Goal: Task Accomplishment & Management: Use online tool/utility

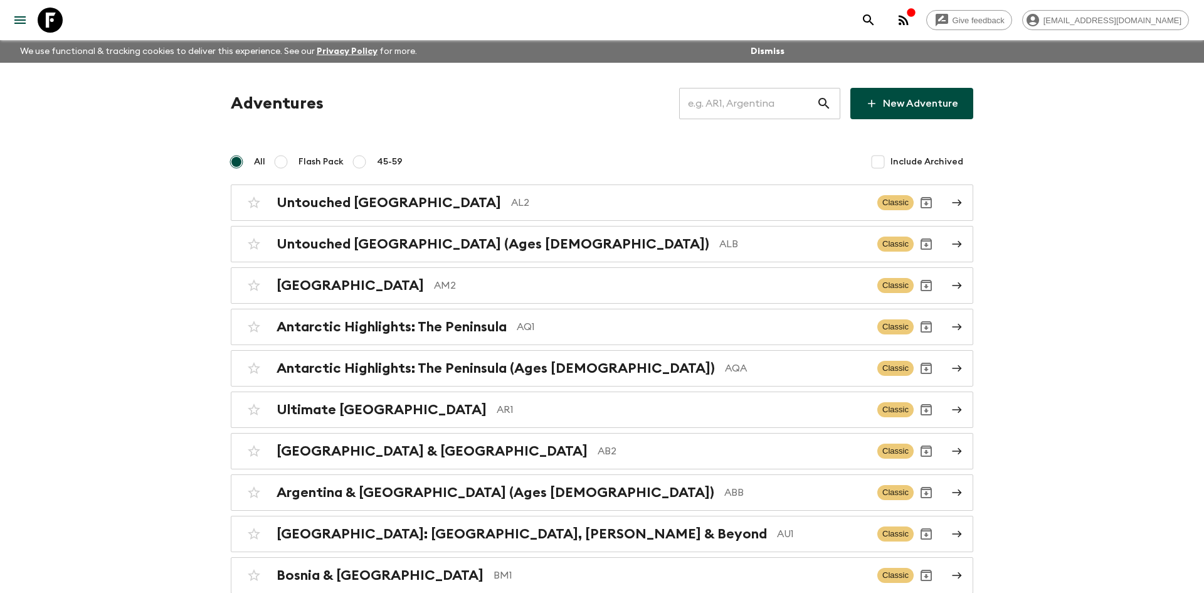
click at [736, 110] on input "text" at bounding box center [747, 103] width 137 height 35
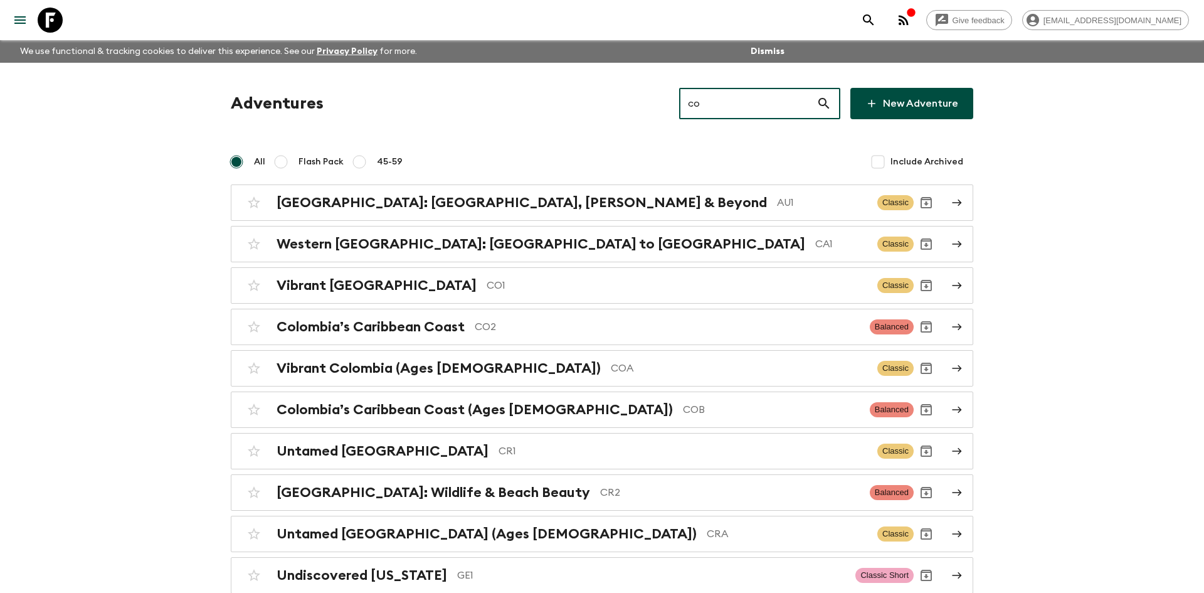
type input "cob"
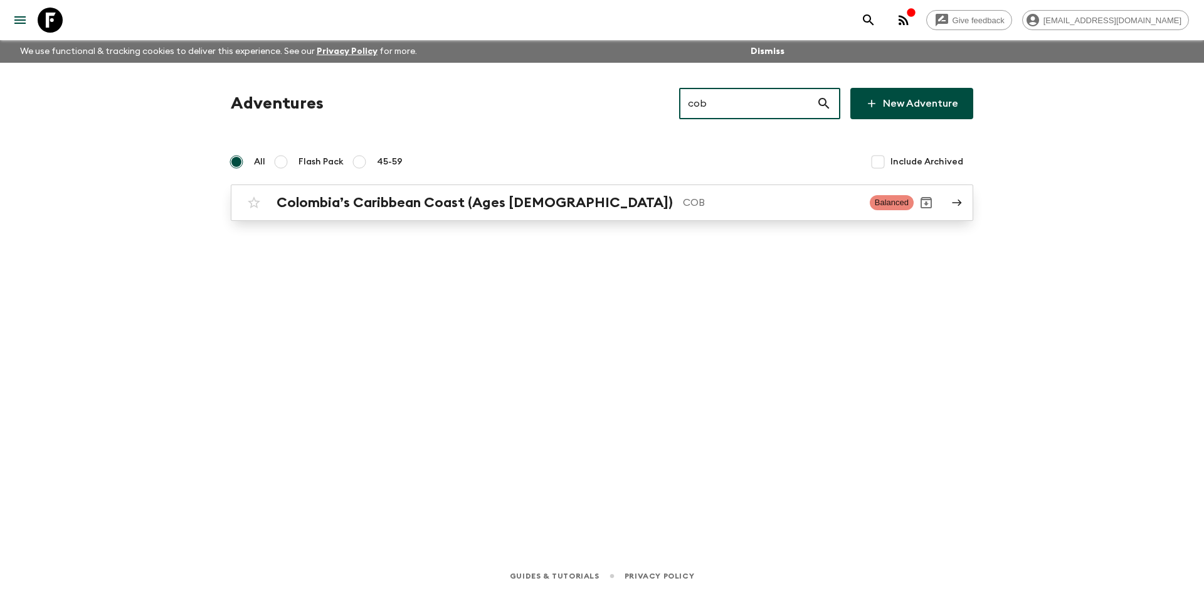
click at [436, 215] on link "Colombia’s Caribbean Coast (Ages [DEMOGRAPHIC_DATA]) COB Balanced" at bounding box center [602, 202] width 742 height 36
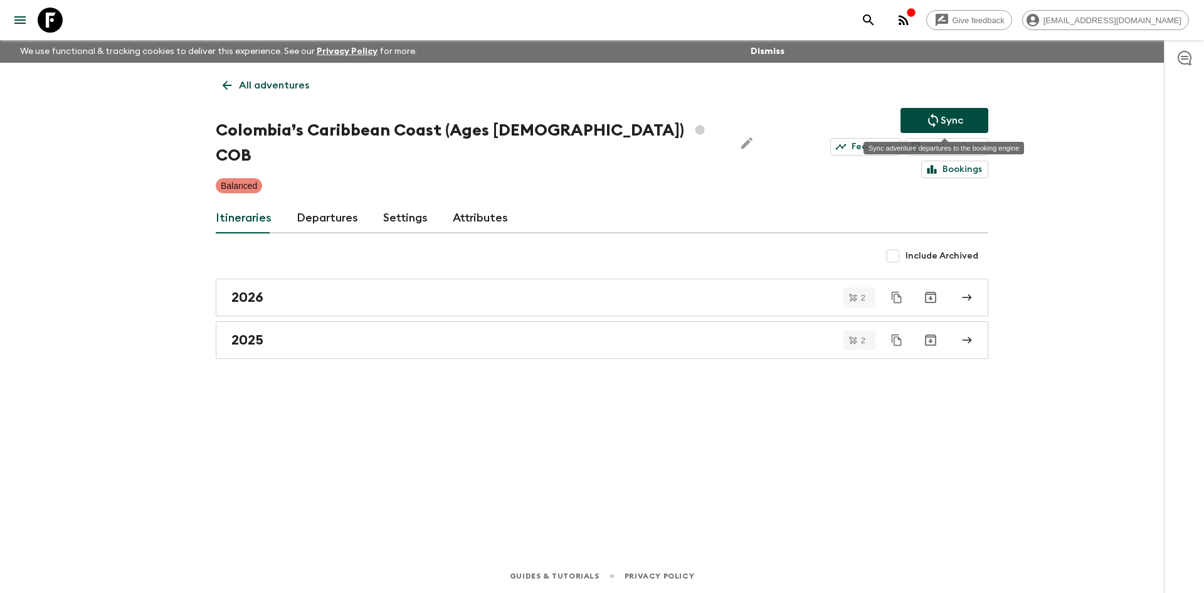
click at [918, 120] on button "Sync" at bounding box center [945, 120] width 88 height 25
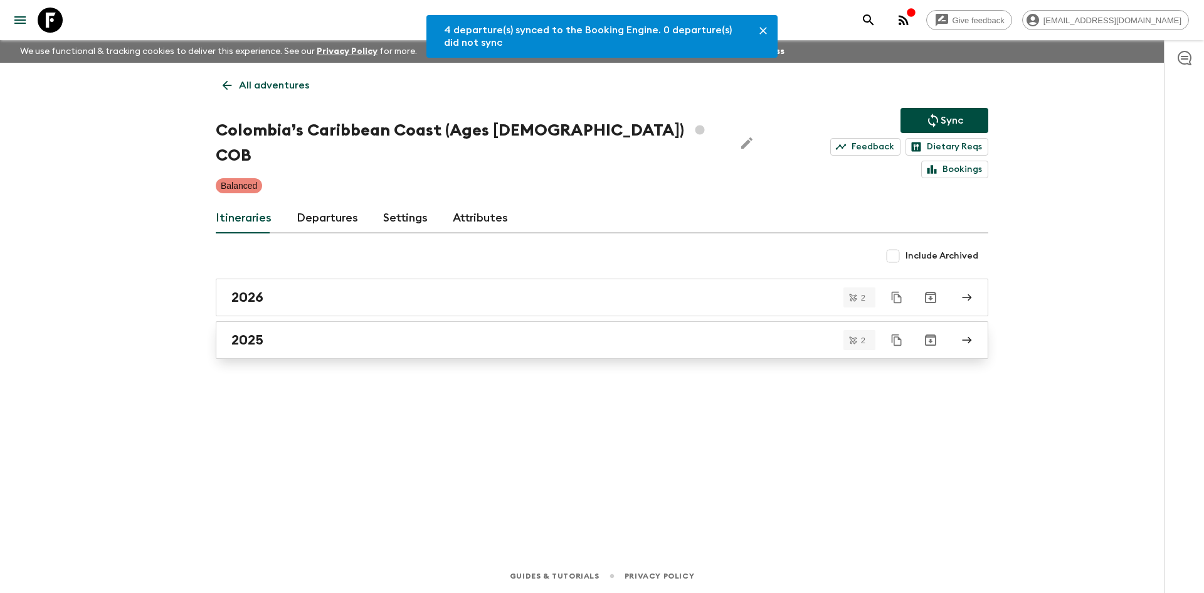
click at [309, 332] on div "2025" at bounding box center [589, 340] width 717 height 16
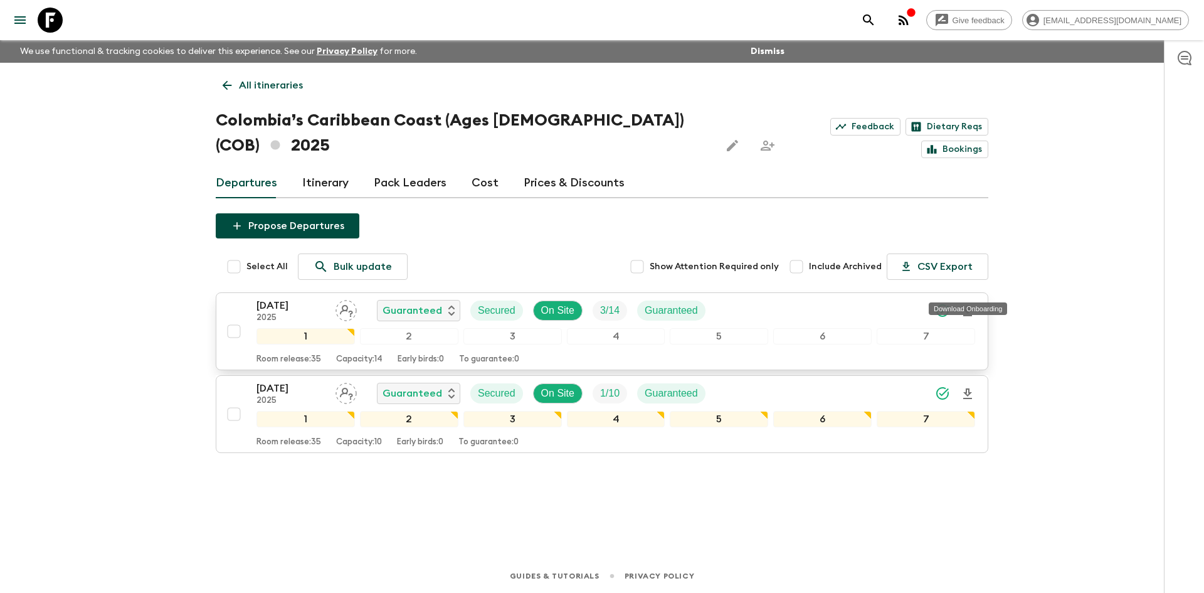
click at [969, 305] on icon "Download Onboarding" at bounding box center [967, 310] width 9 height 11
click at [275, 79] on p "All itineraries" at bounding box center [271, 85] width 64 height 15
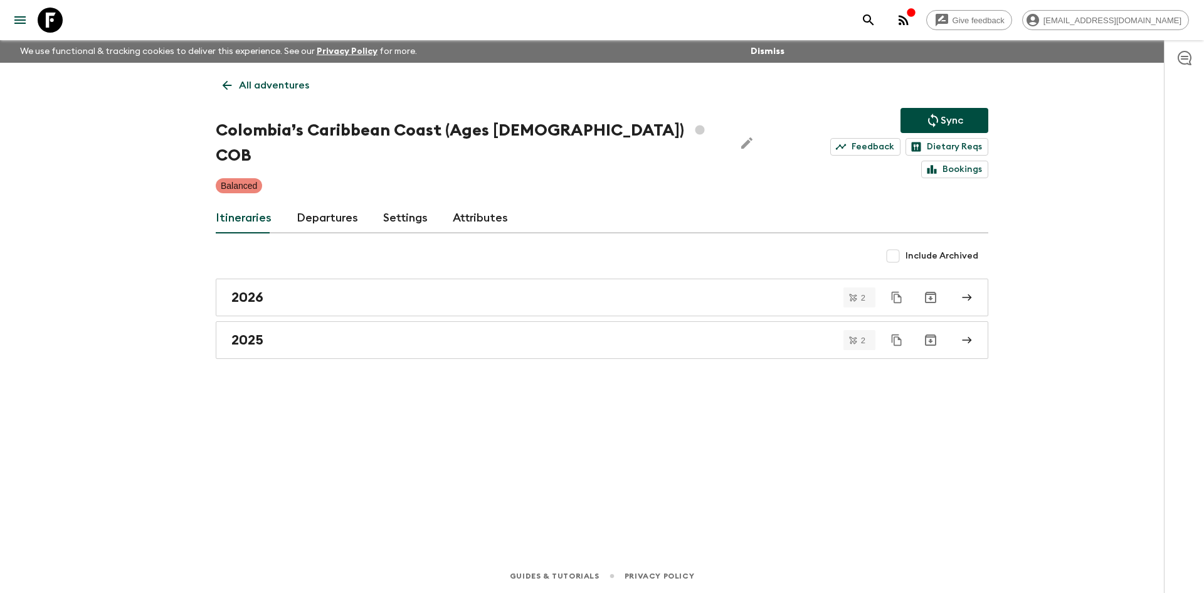
click at [275, 79] on p "All adventures" at bounding box center [274, 85] width 70 height 15
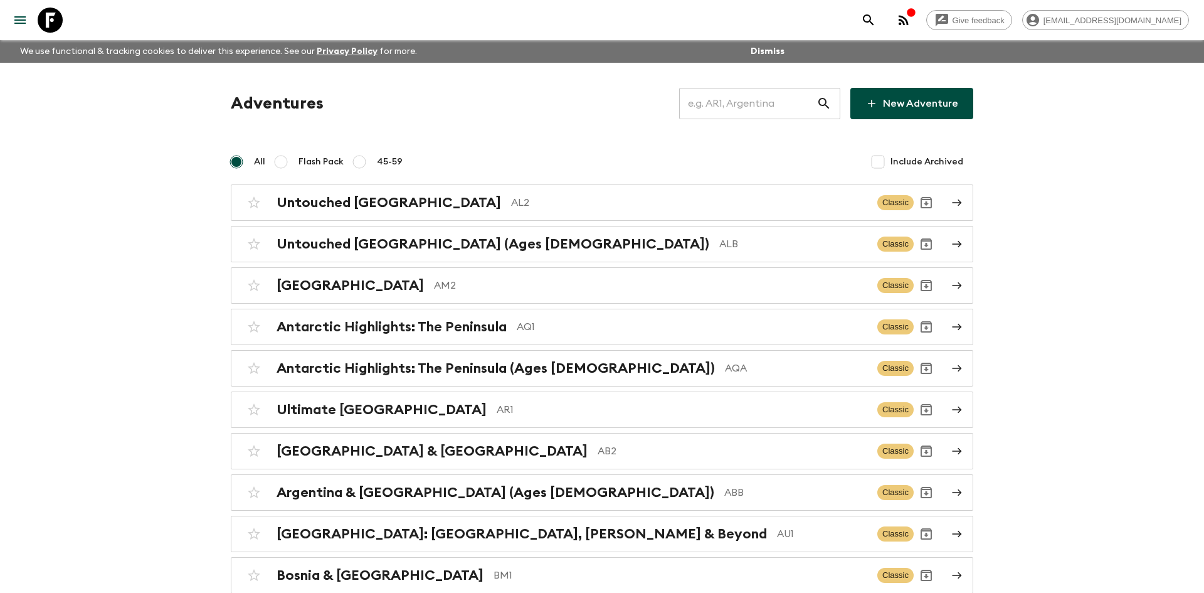
click at [722, 102] on input "text" at bounding box center [747, 103] width 137 height 35
type input "ega"
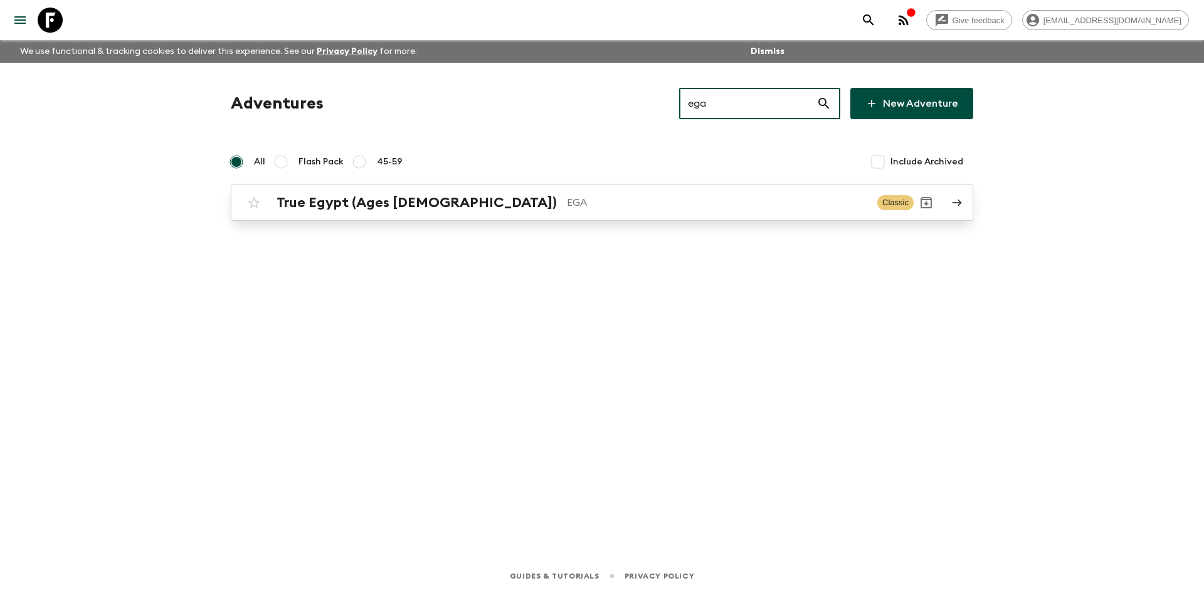
click at [412, 209] on h2 "True Egypt (Ages [DEMOGRAPHIC_DATA])" at bounding box center [417, 202] width 280 height 16
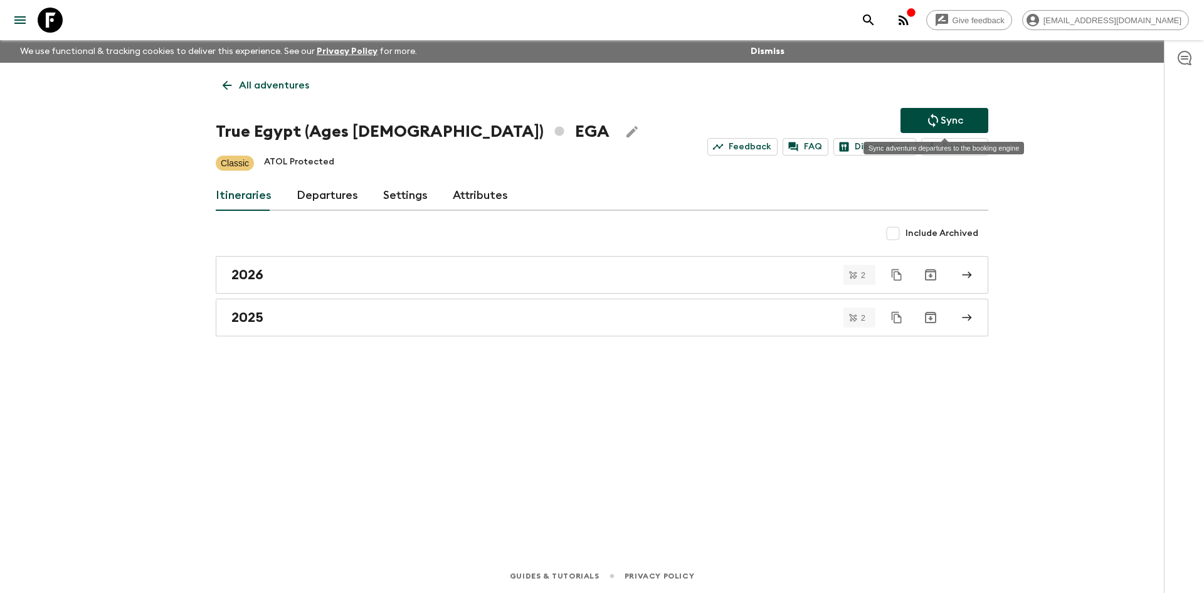
click at [956, 124] on p "Sync" at bounding box center [952, 120] width 23 height 15
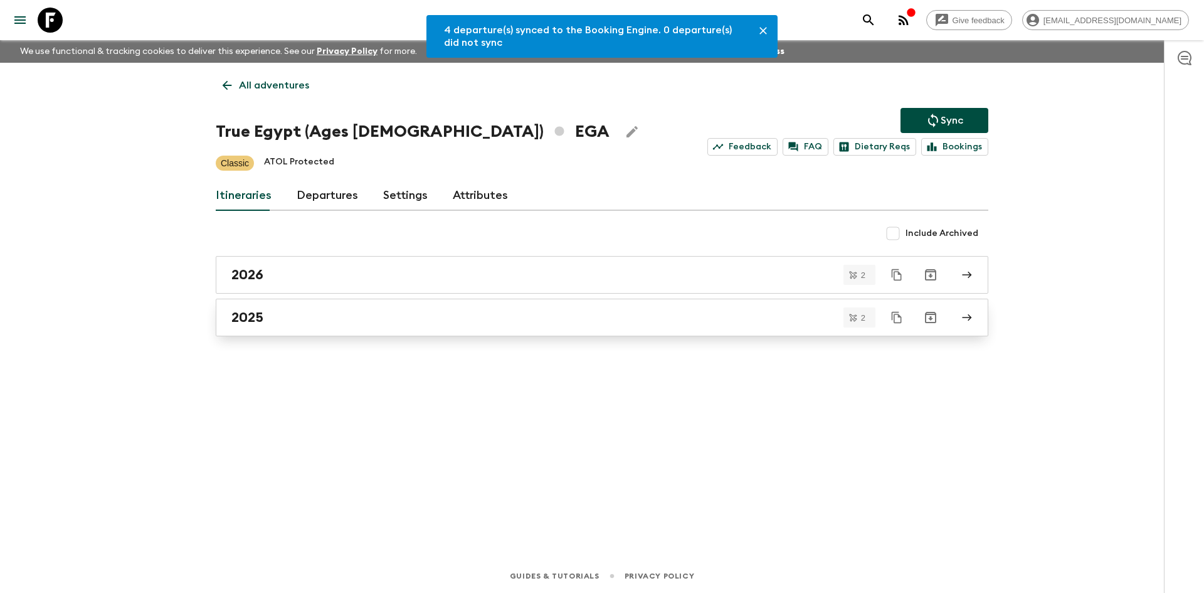
click at [254, 322] on h2 "2025" at bounding box center [247, 317] width 32 height 16
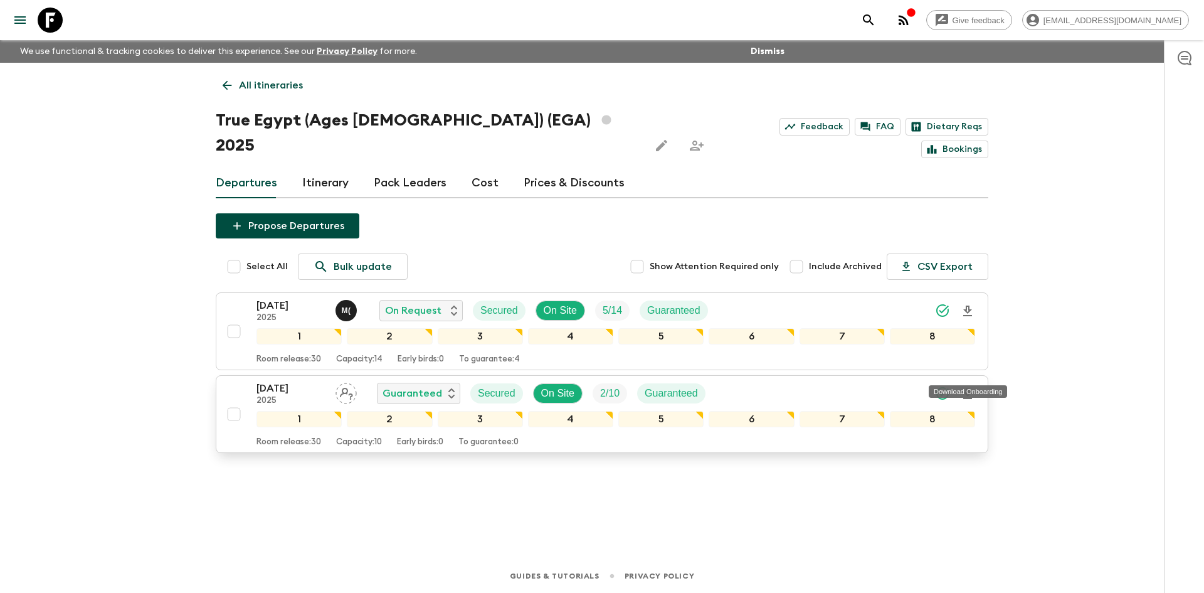
click at [961, 386] on icon "Download Onboarding" at bounding box center [967, 393] width 15 height 15
